Goal: Task Accomplishment & Management: Use online tool/utility

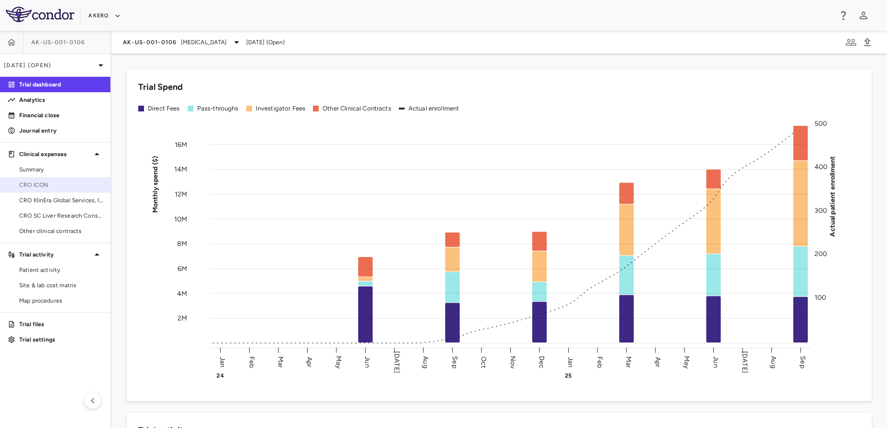
click at [64, 184] on span "CRO ICON" at bounding box center [60, 184] width 83 height 9
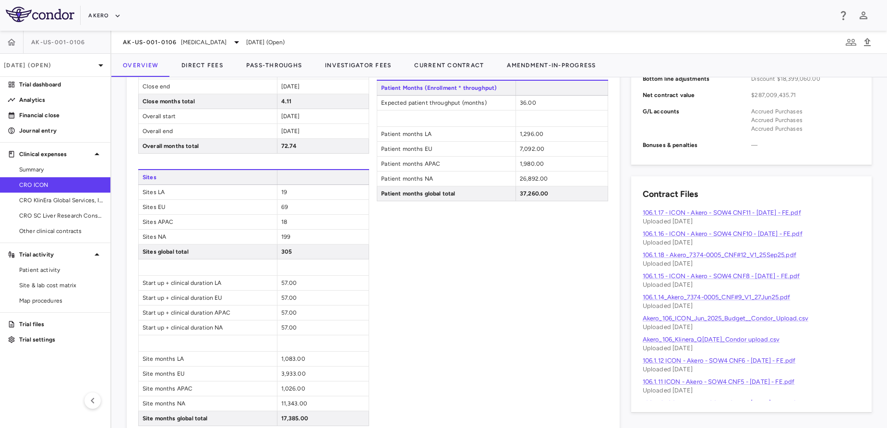
scroll to position [451, 0]
click at [193, 56] on button "Direct Fees" at bounding box center [202, 65] width 65 height 23
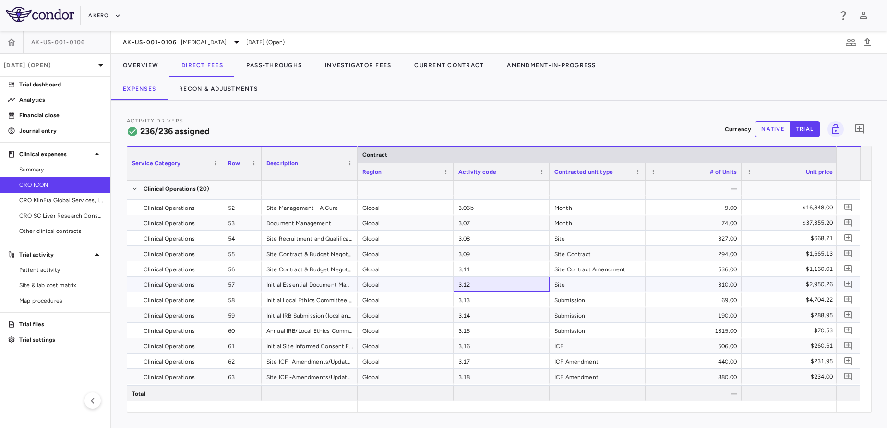
click at [487, 287] on div "3.12" at bounding box center [501, 283] width 96 height 15
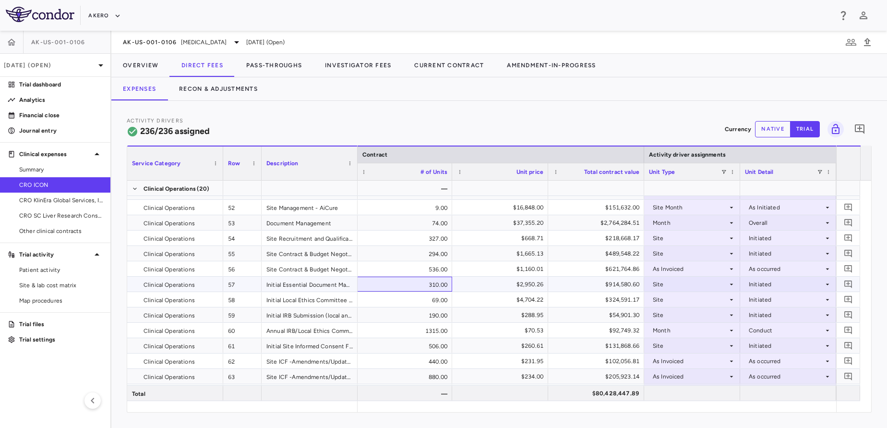
click at [425, 289] on div "310.00" at bounding box center [404, 283] width 96 height 15
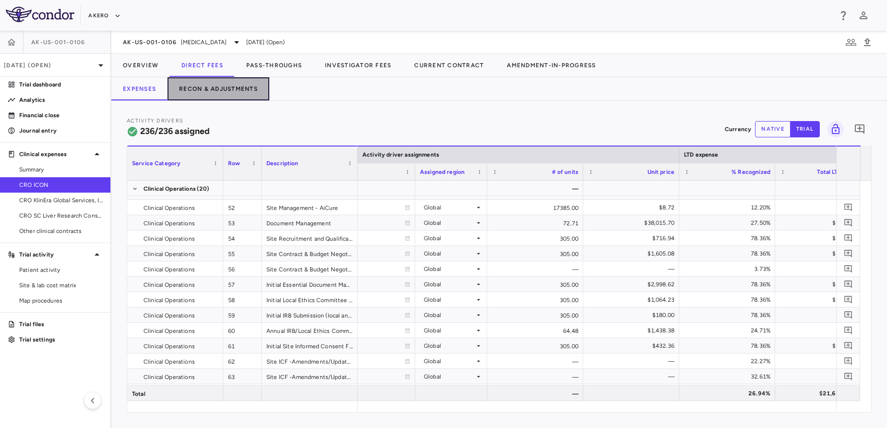
click at [230, 82] on button "Recon & Adjustments" at bounding box center [218, 88] width 102 height 23
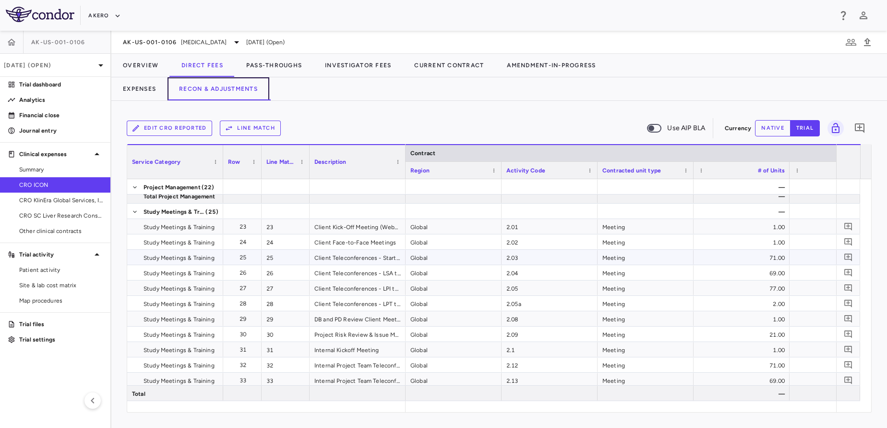
scroll to position [387, 0]
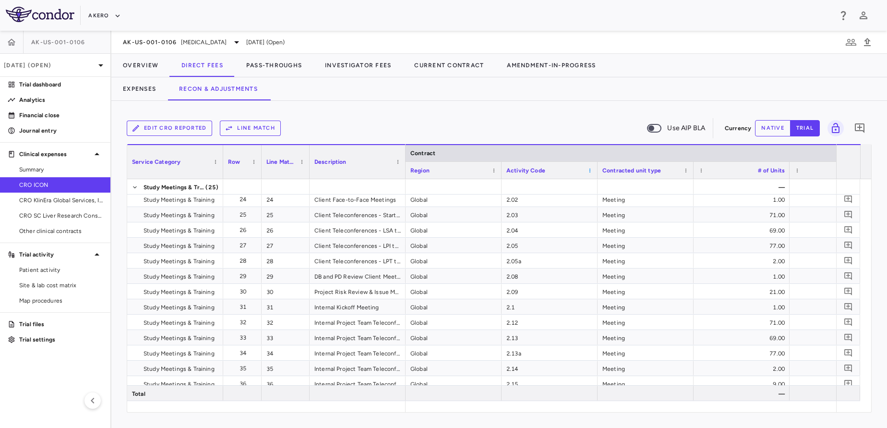
click at [591, 169] on span at bounding box center [590, 170] width 6 height 6
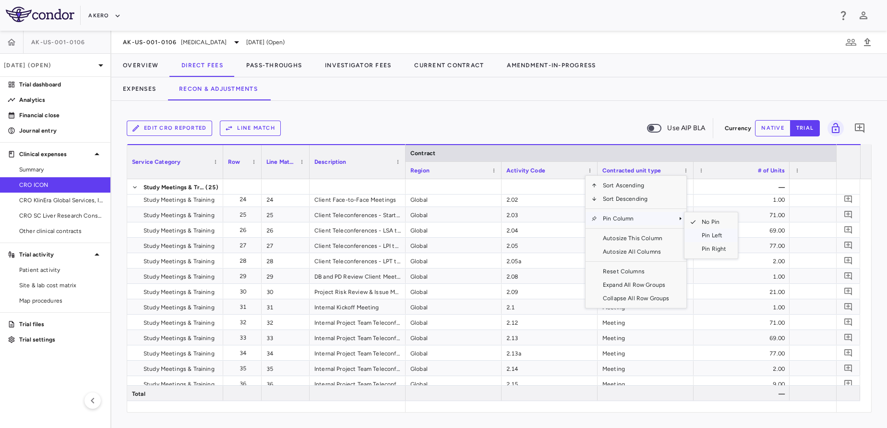
click at [710, 233] on span "Pin Left" at bounding box center [714, 234] width 36 height 13
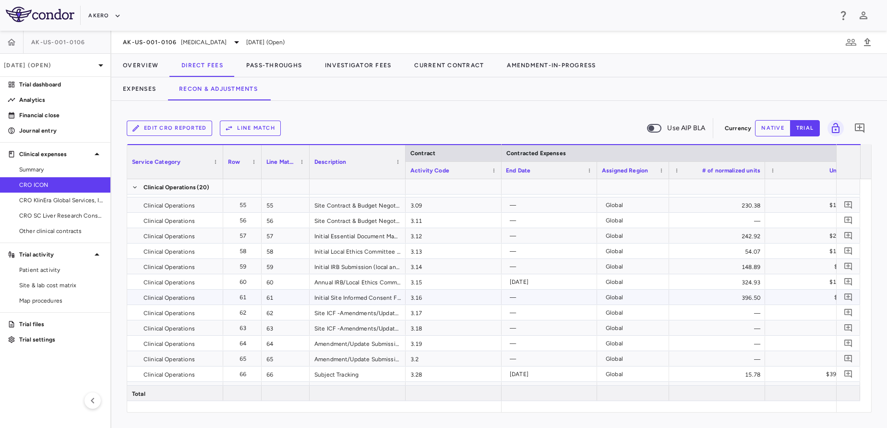
scroll to position [0, 716]
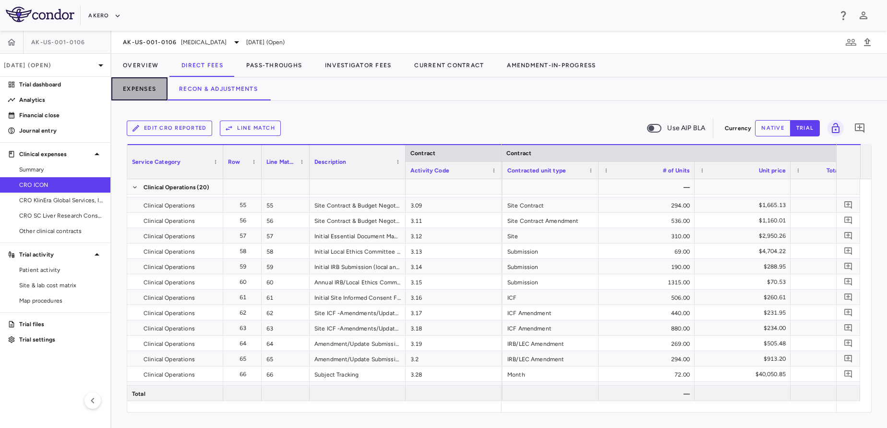
click at [153, 88] on button "Expenses" at bounding box center [139, 88] width 56 height 23
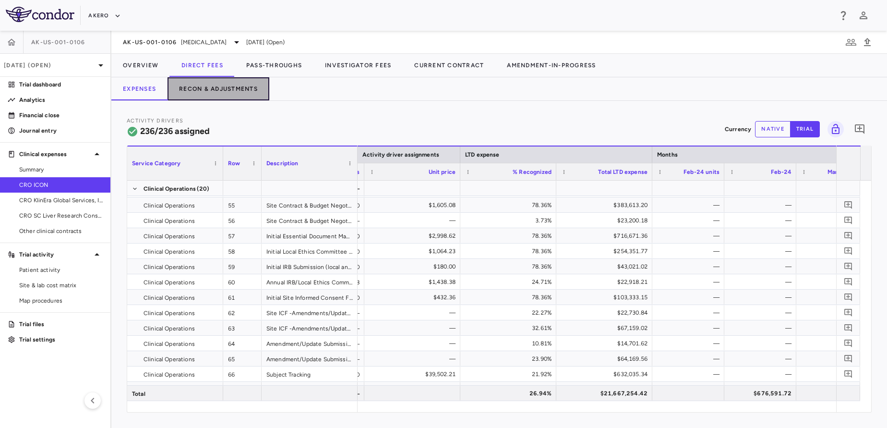
click at [222, 87] on button "Recon & Adjustments" at bounding box center [218, 88] width 102 height 23
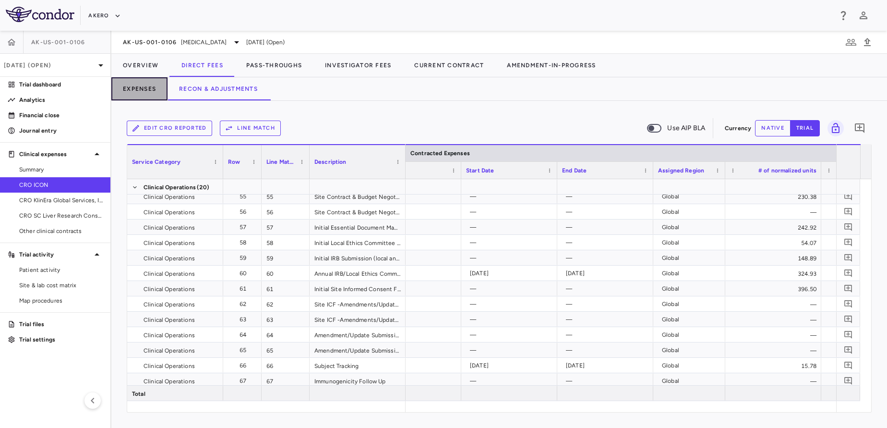
click at [137, 85] on button "Expenses" at bounding box center [139, 88] width 56 height 23
